Goal: Check status: Check status

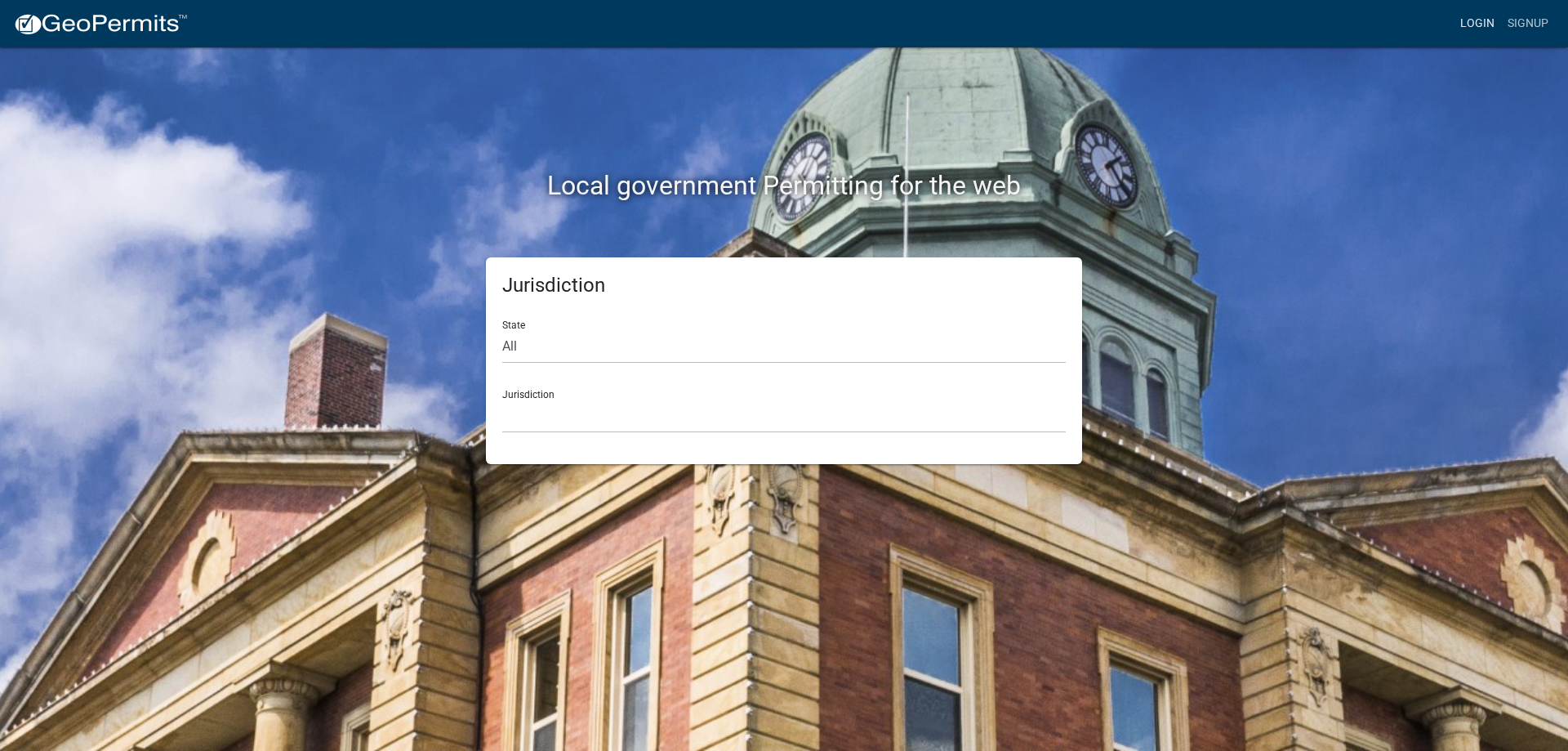
click at [1479, 20] on link "Login" at bounding box center [1478, 23] width 48 height 31
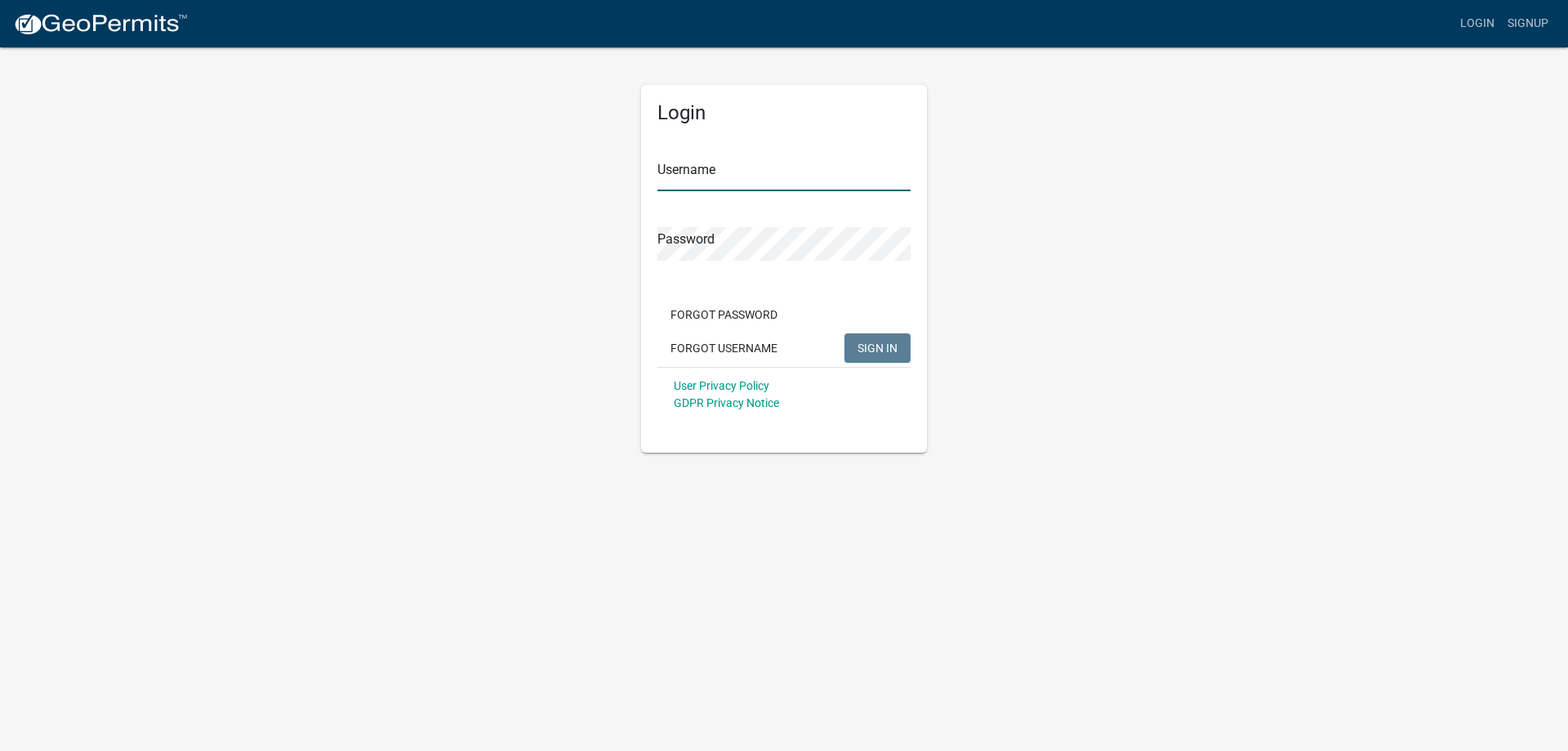
type input "PJEiden"
click at [867, 343] on span "SIGN IN" at bounding box center [877, 347] width 40 height 13
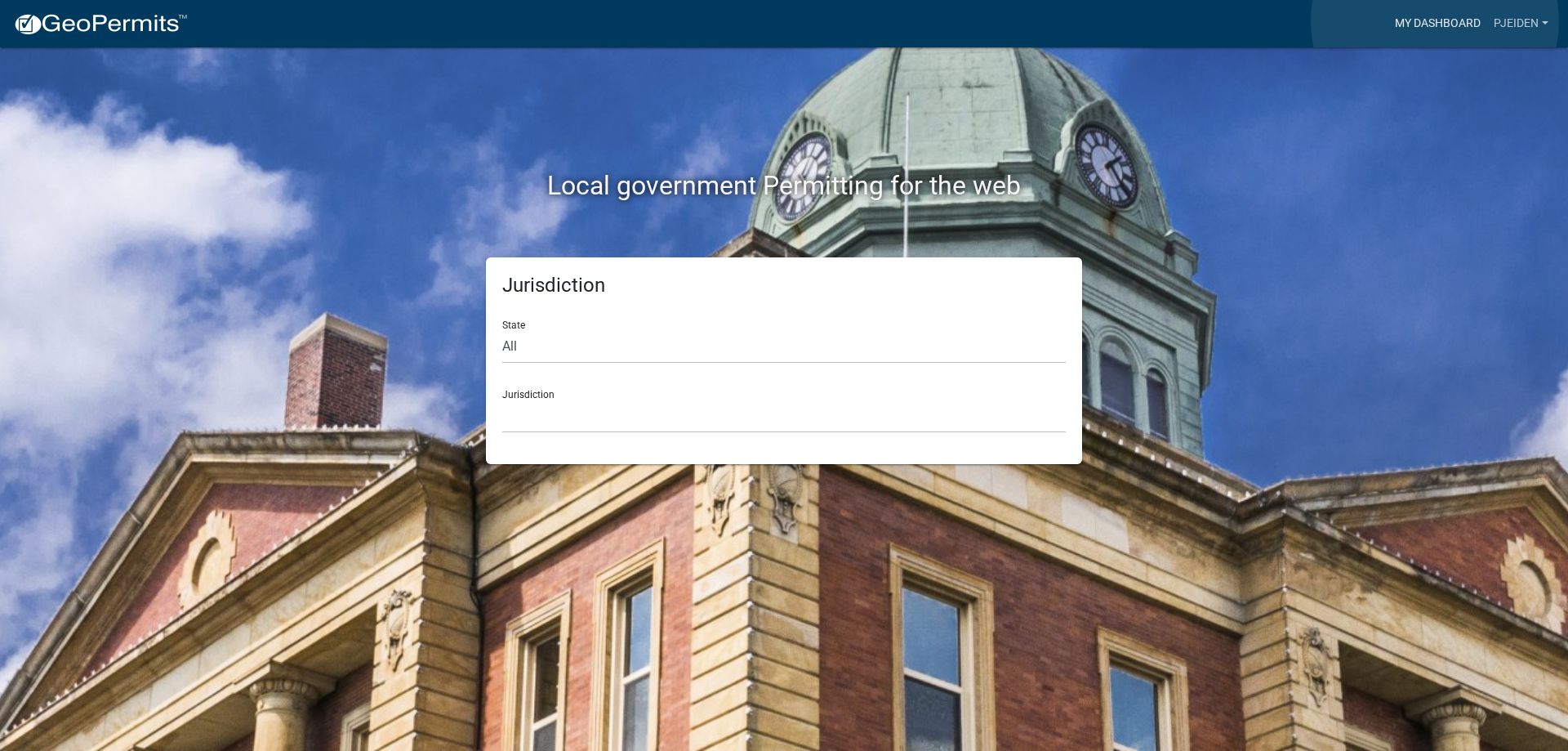
click at [1435, 21] on link "My Dashboard" at bounding box center [1438, 23] width 99 height 31
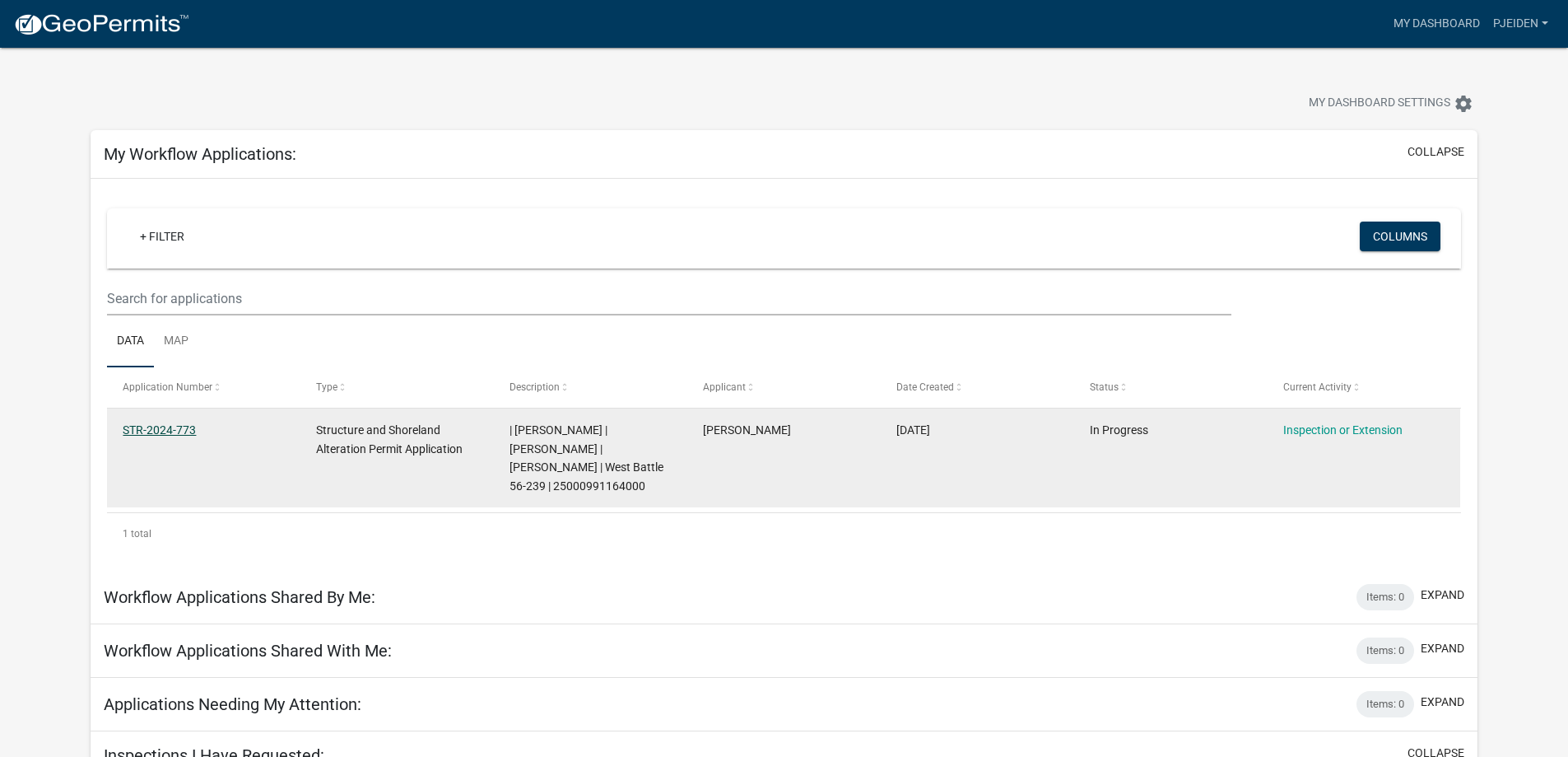
click at [154, 432] on link "STR-2024-773" at bounding box center [160, 430] width 73 height 13
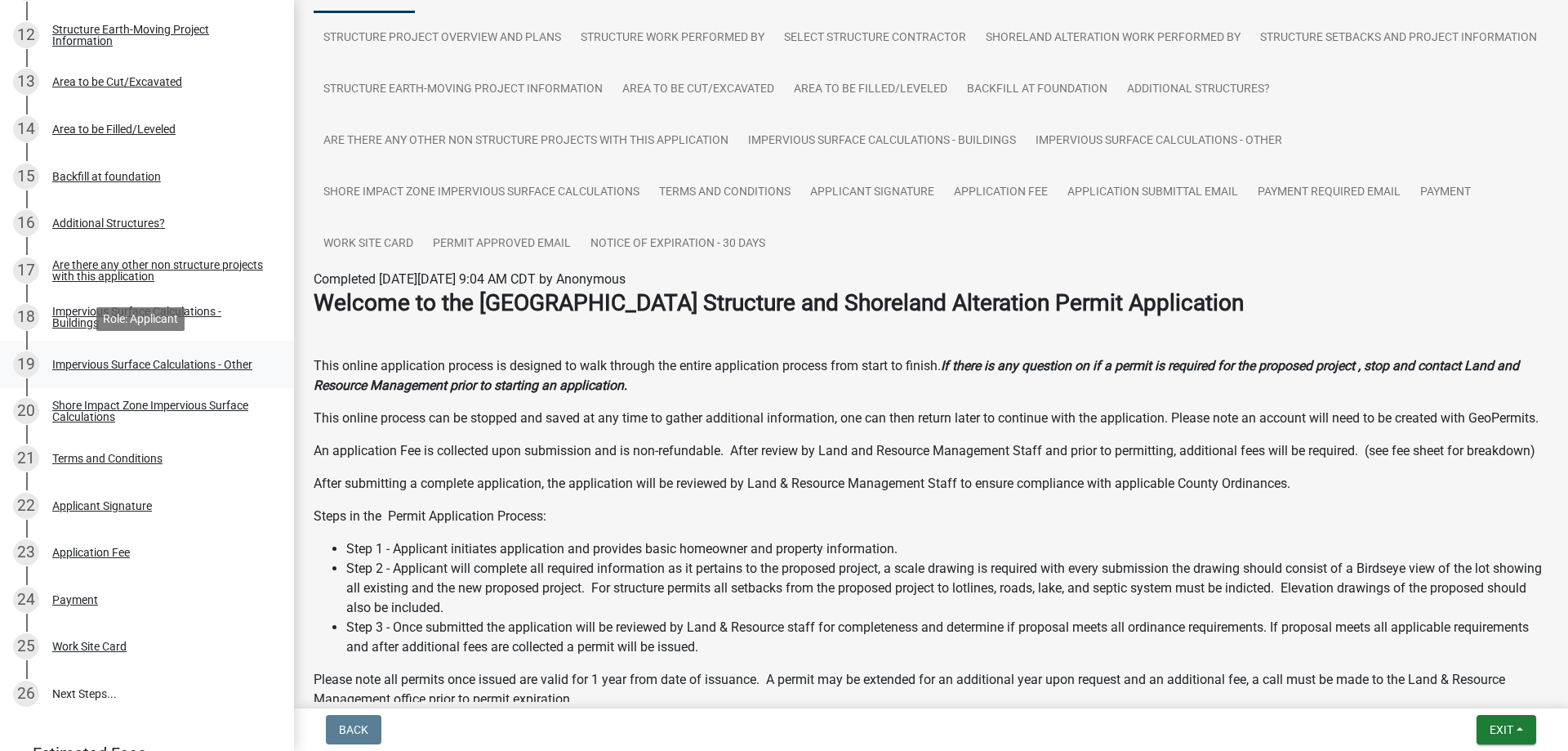
scroll to position [899, 0]
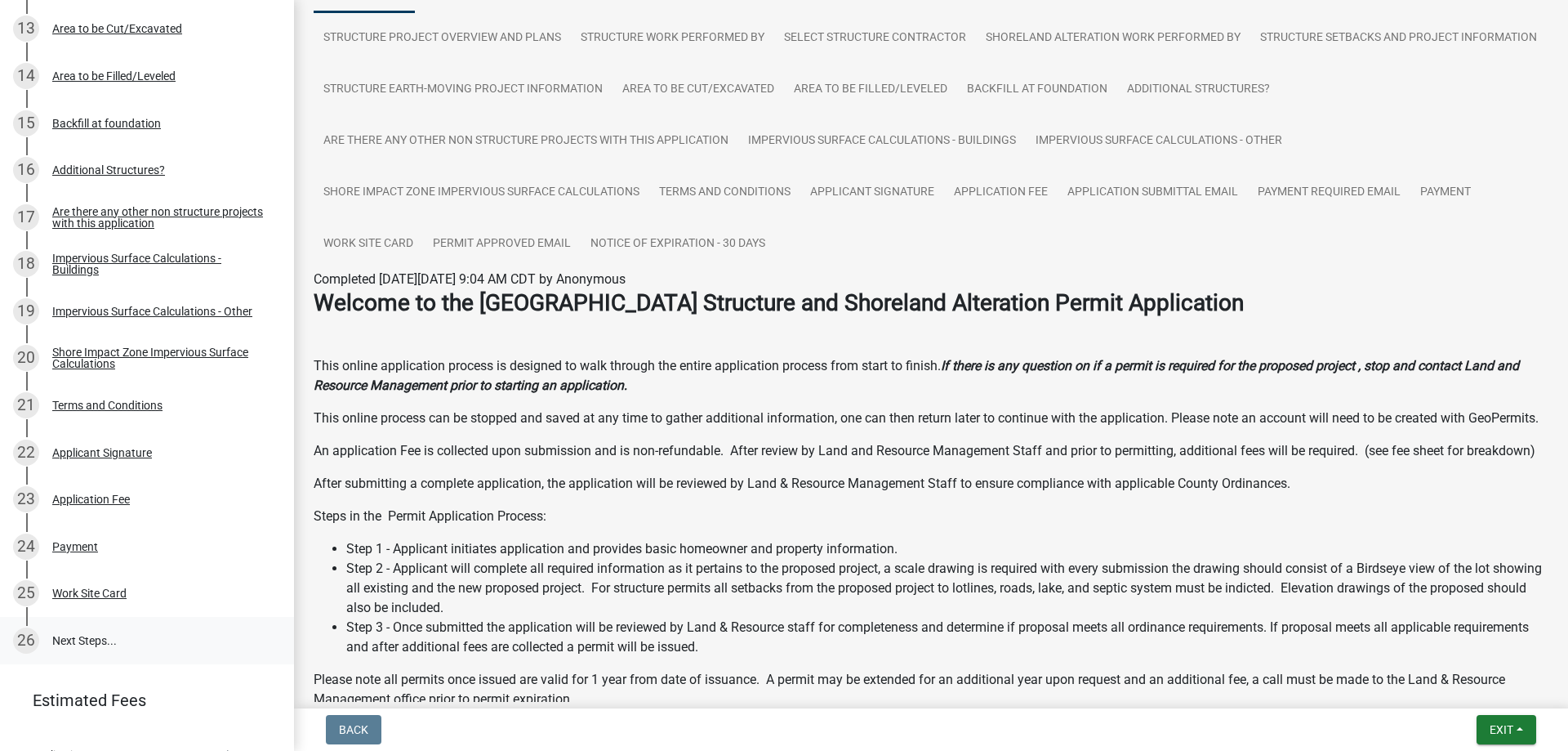
click at [77, 639] on link "26 Next Steps..." at bounding box center [147, 640] width 294 height 48
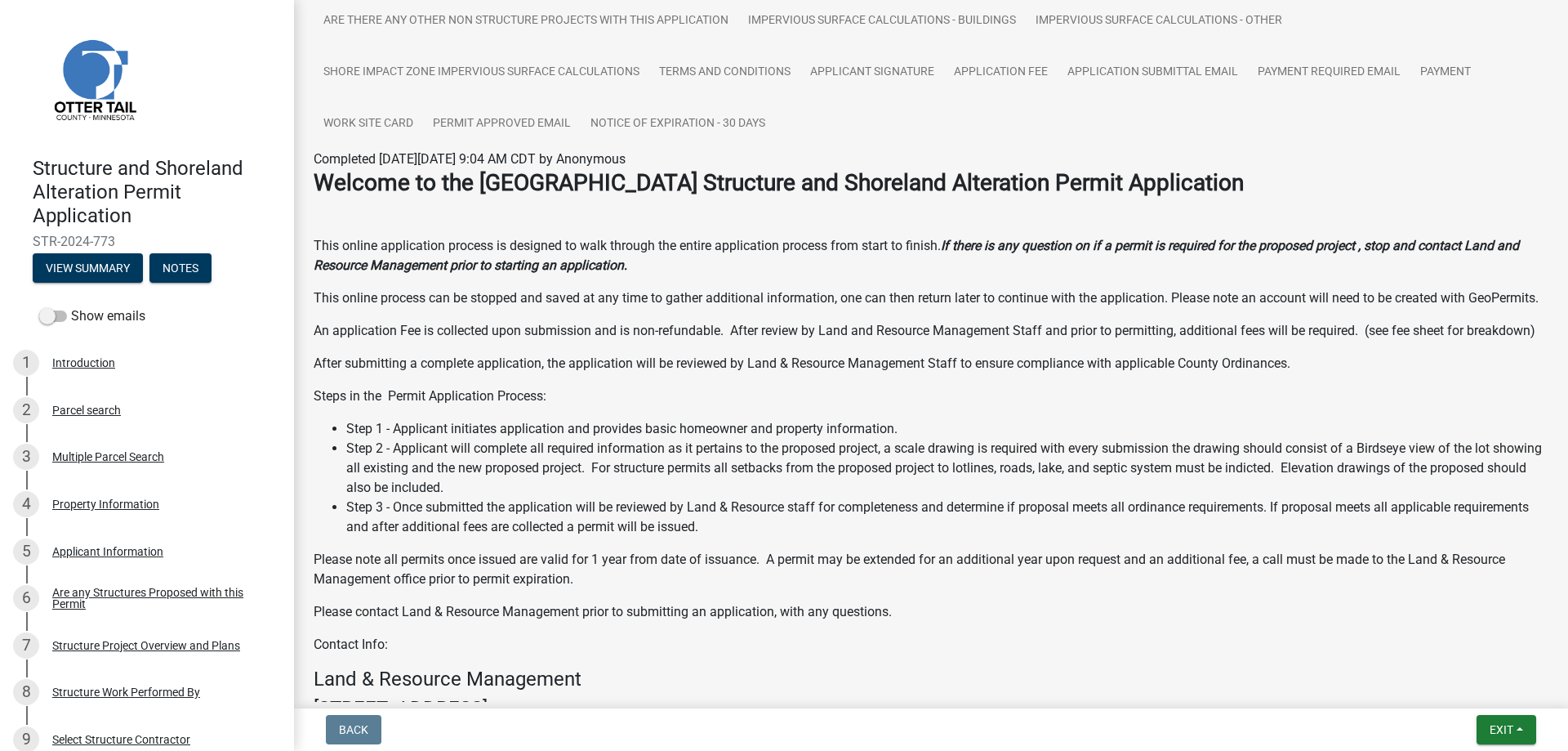
scroll to position [571, 0]
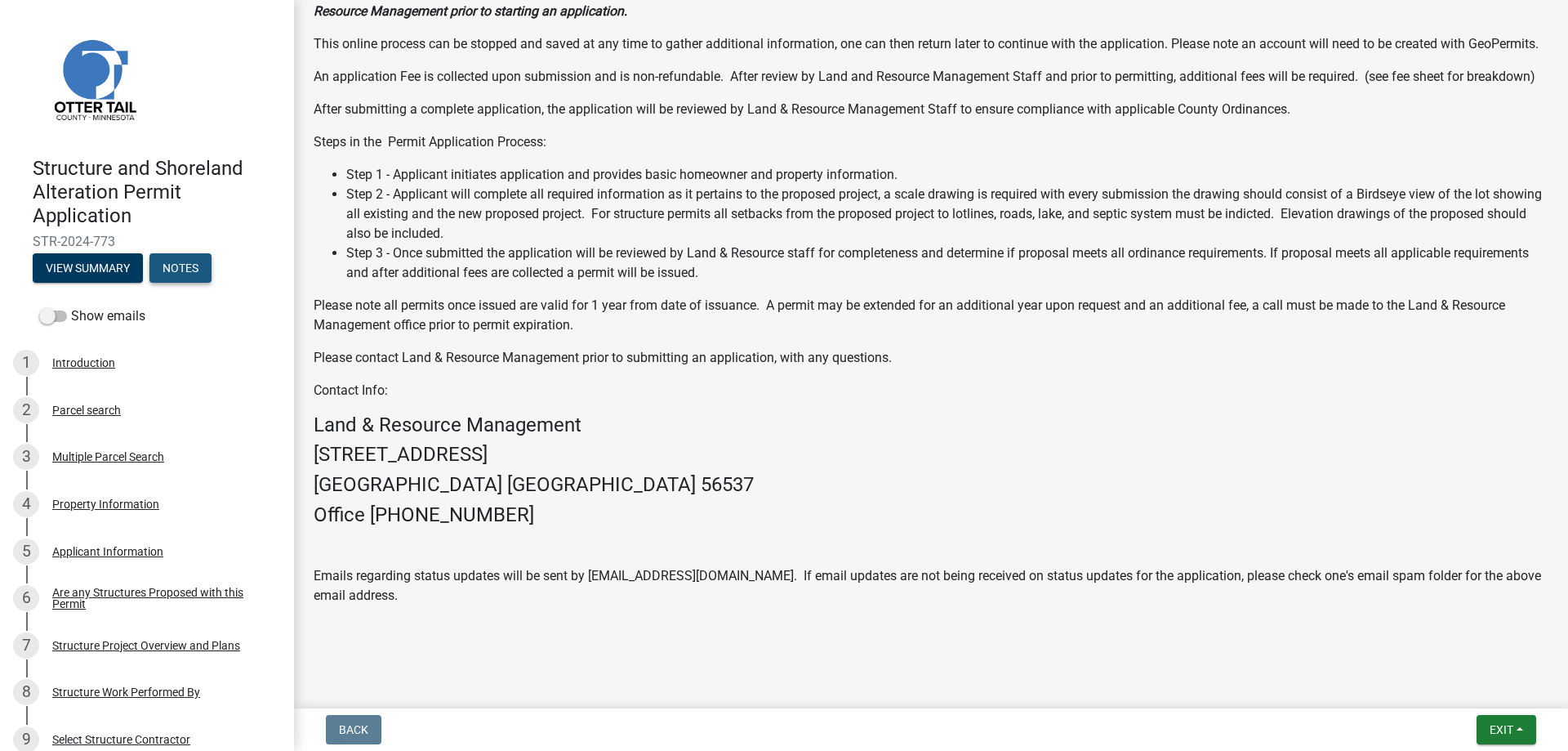
click at [177, 270] on button "Notes" at bounding box center [180, 267] width 62 height 29
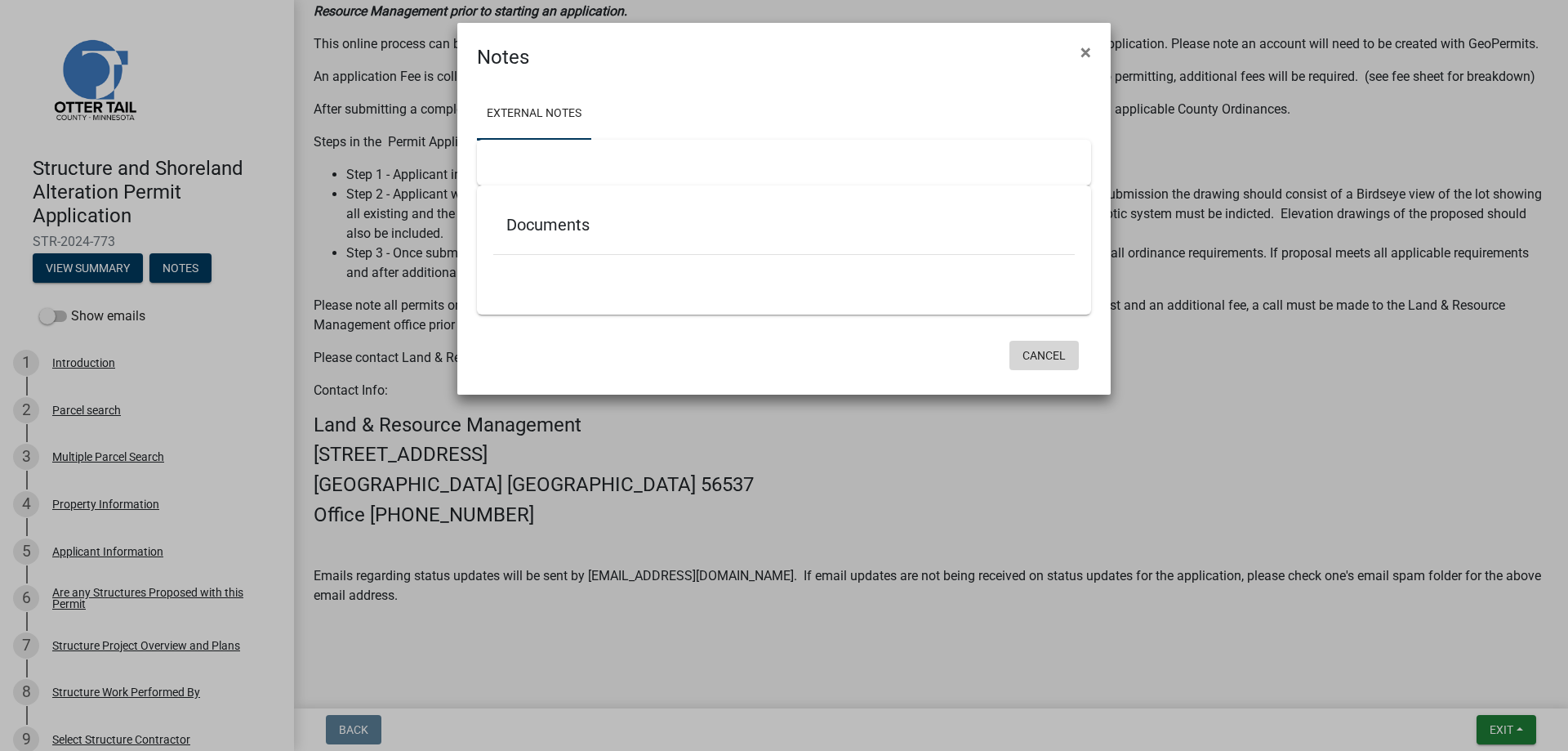
click at [1045, 356] on button "Cancel" at bounding box center [1044, 355] width 69 height 29
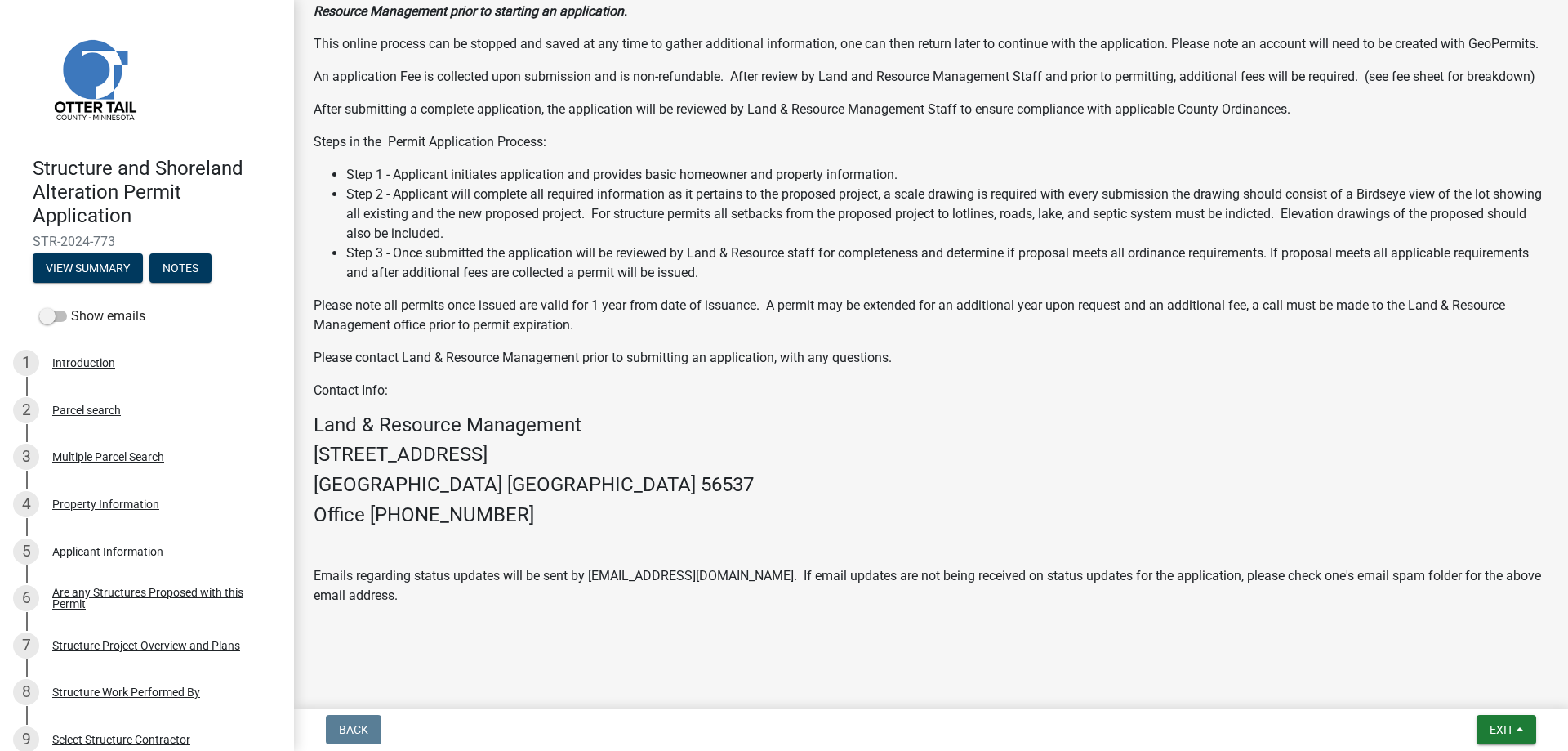
scroll to position [577, 0]
